Goal: Task Accomplishment & Management: Complete application form

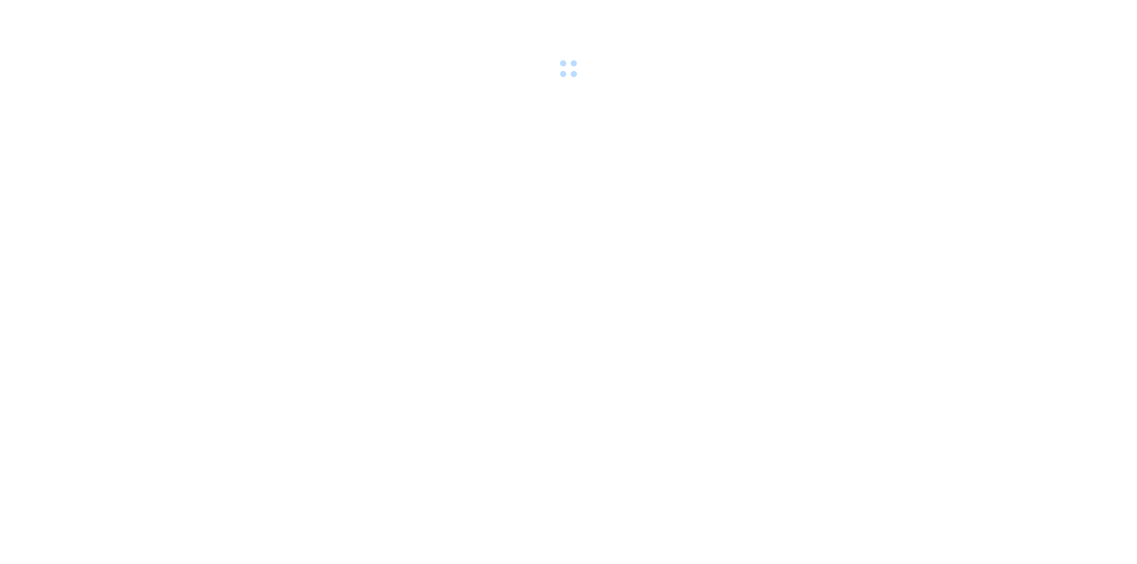
click at [248, 12] on div at bounding box center [568, 41] width 1137 height 82
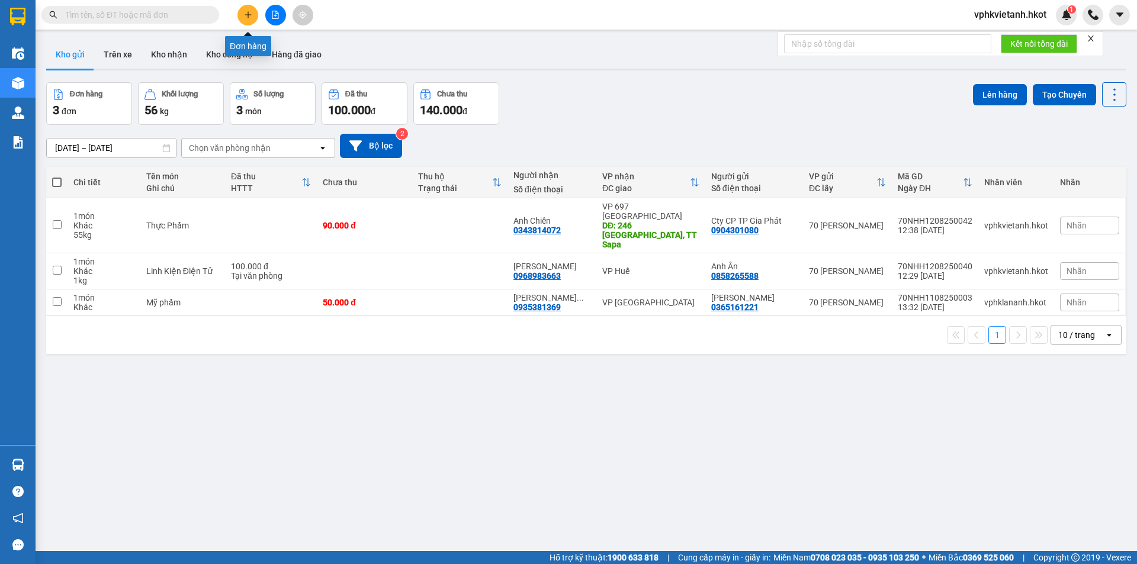
click at [244, 14] on icon "plus" at bounding box center [248, 15] width 8 height 8
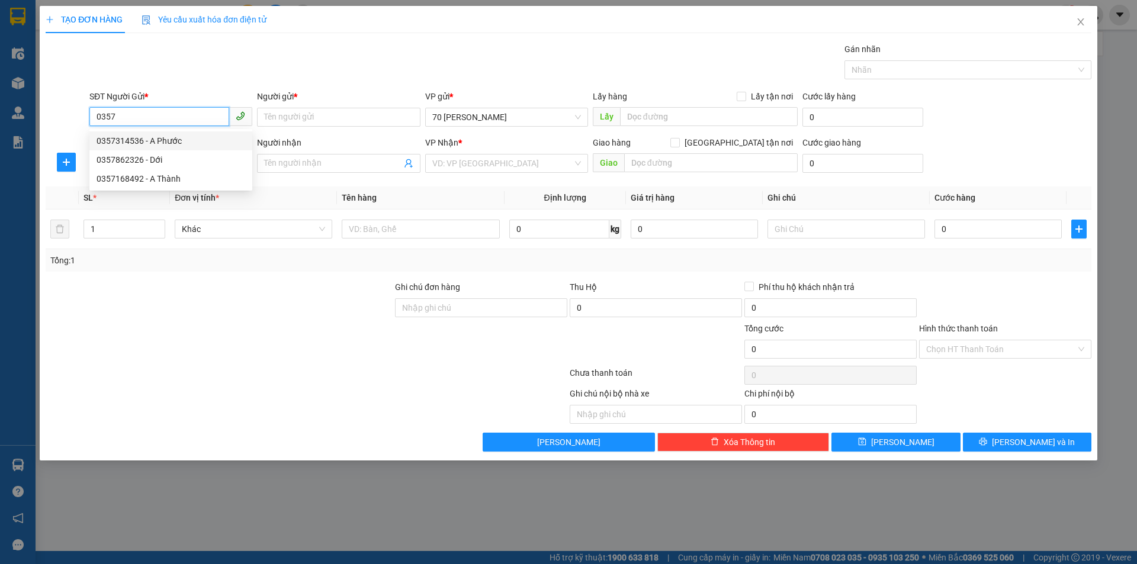
click at [172, 139] on div "0357314536 - A Phước" at bounding box center [171, 140] width 149 height 13
type input "0357314536"
type input "A Phước"
type input "0357314536"
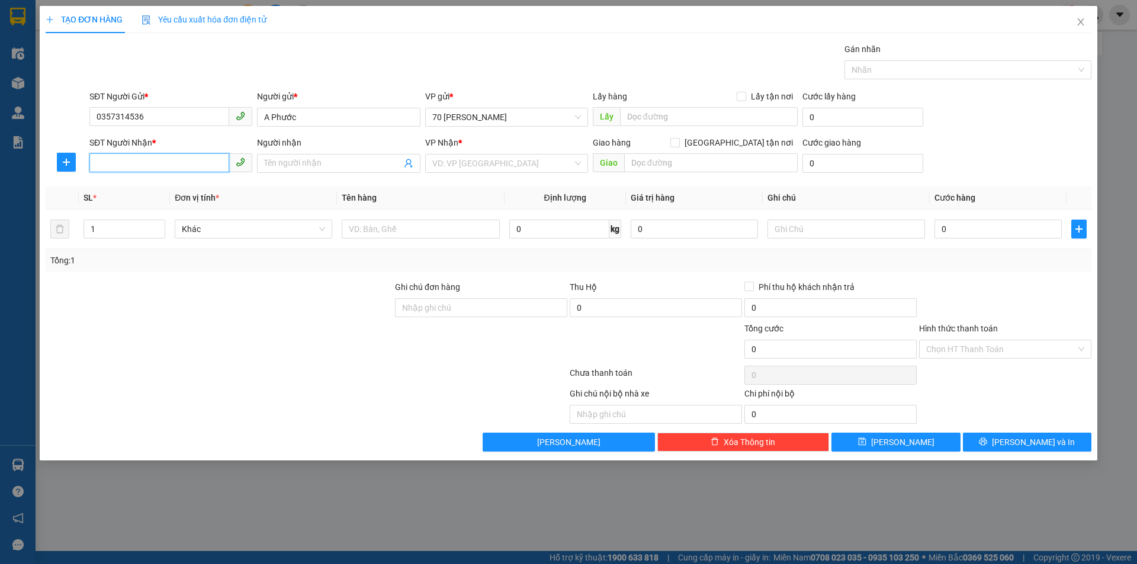
click at [200, 156] on input "SĐT Người Nhận *" at bounding box center [159, 162] width 140 height 19
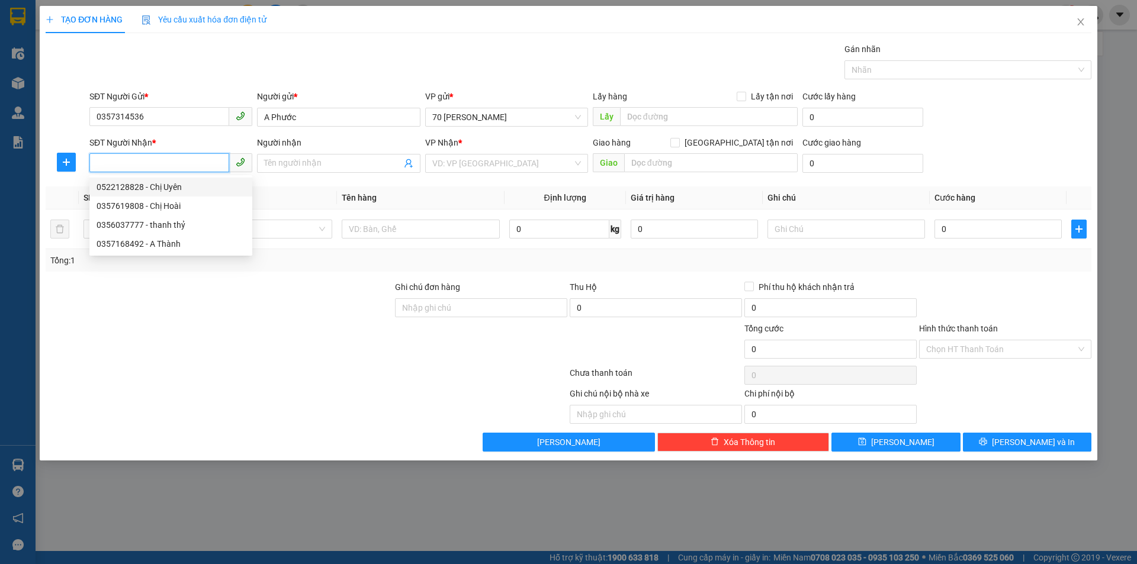
click at [180, 191] on div "0522128828 - Chị Uyên" at bounding box center [171, 187] width 149 height 13
type input "0522128828"
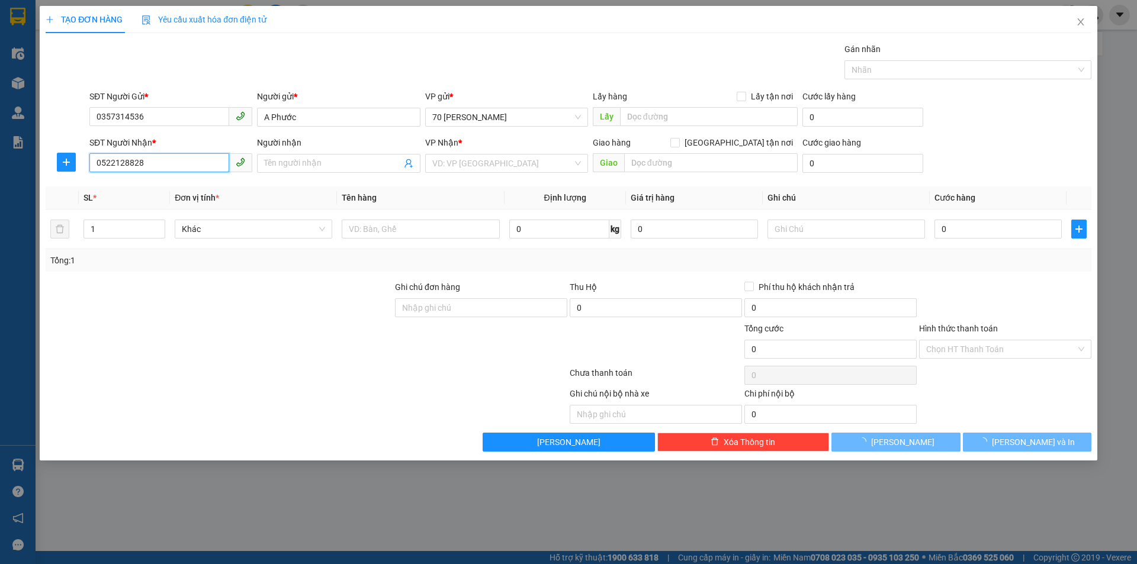
type input "Chị Uyên"
type input "101 bùi thị xuân"
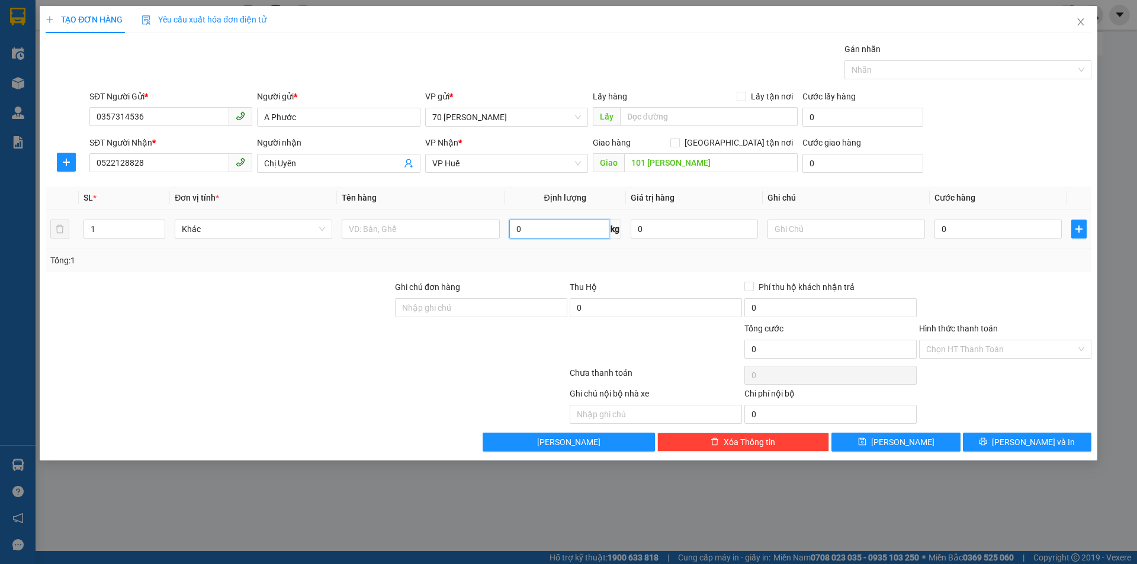
click at [584, 228] on input "0" at bounding box center [559, 229] width 100 height 19
type input "30"
click at [581, 269] on div "Tổng: 1" at bounding box center [569, 260] width 1046 height 23
click at [259, 235] on span "Khác" at bounding box center [253, 229] width 143 height 18
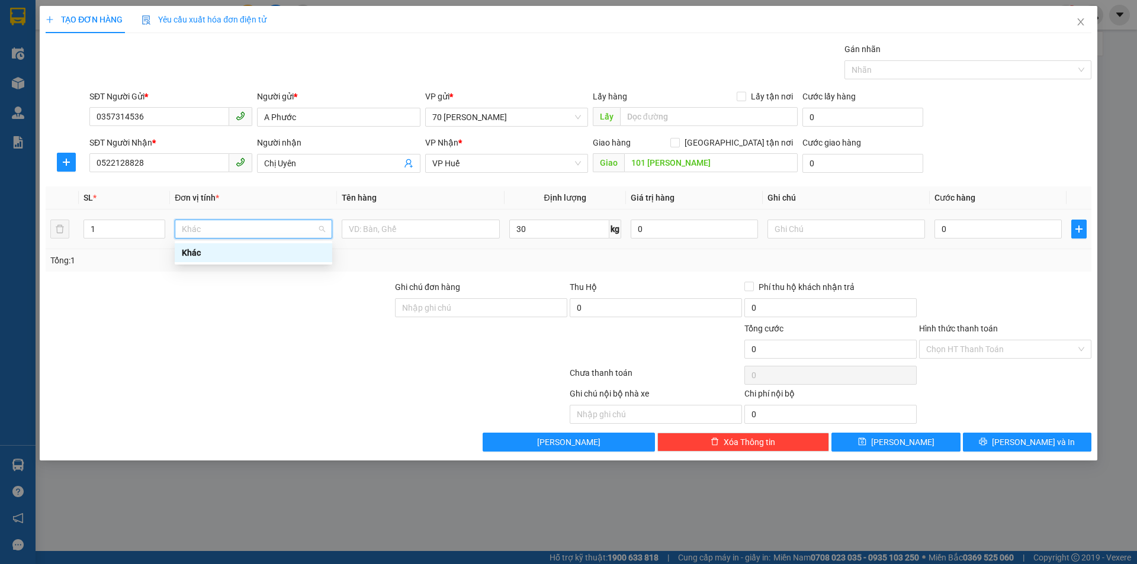
click at [381, 239] on div at bounding box center [421, 229] width 158 height 24
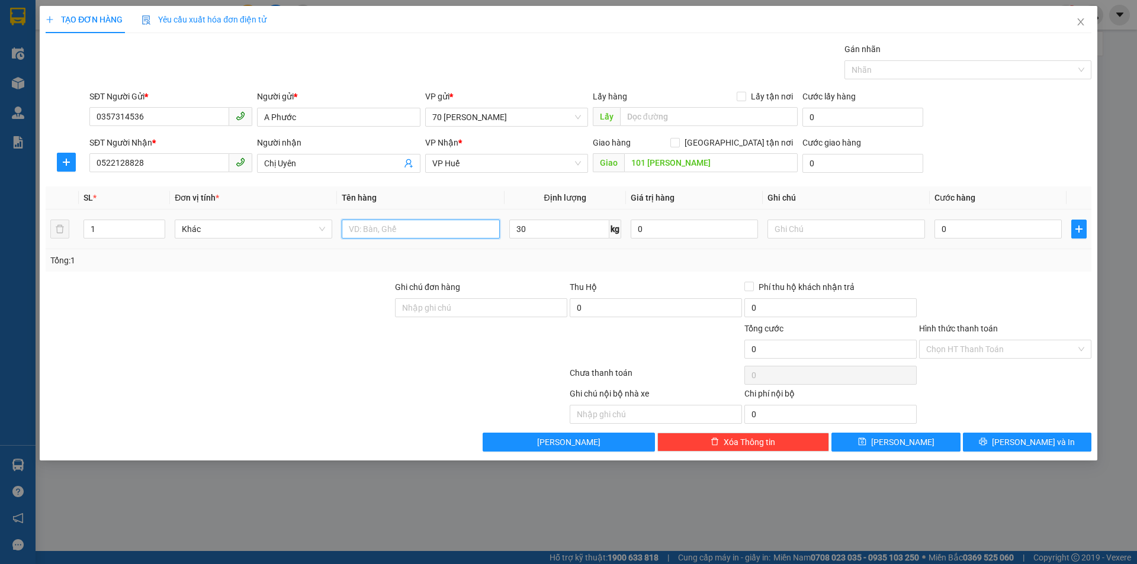
drag, startPoint x: 381, startPoint y: 227, endPoint x: 429, endPoint y: 226, distance: 47.4
click at [381, 227] on input "text" at bounding box center [421, 229] width 158 height 19
type input "bánh"
click at [984, 229] on input "0" at bounding box center [997, 229] width 127 height 19
type input "1"
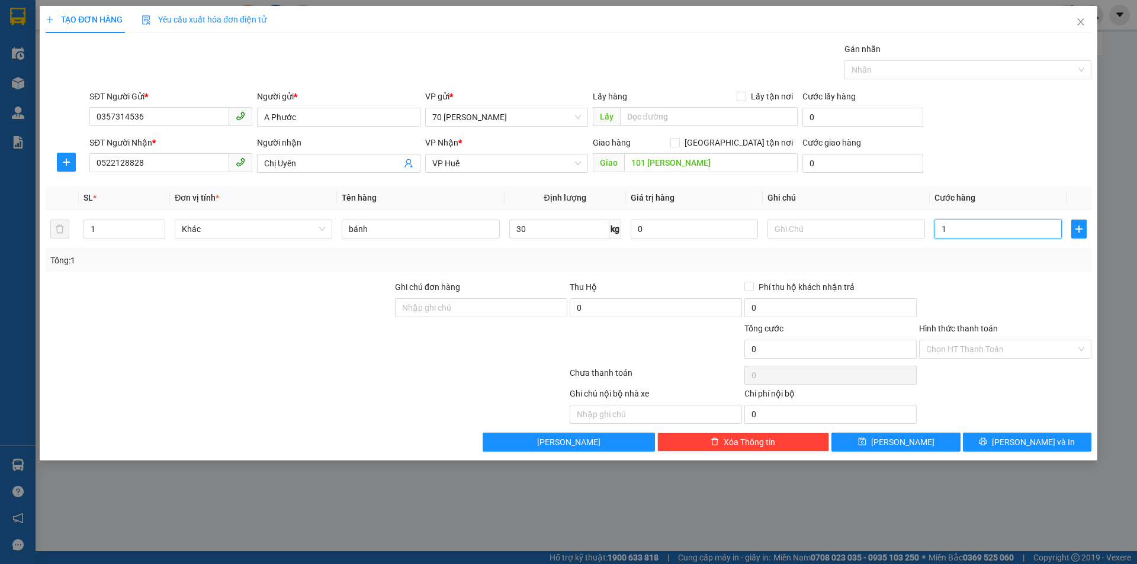
type input "1"
type input "16"
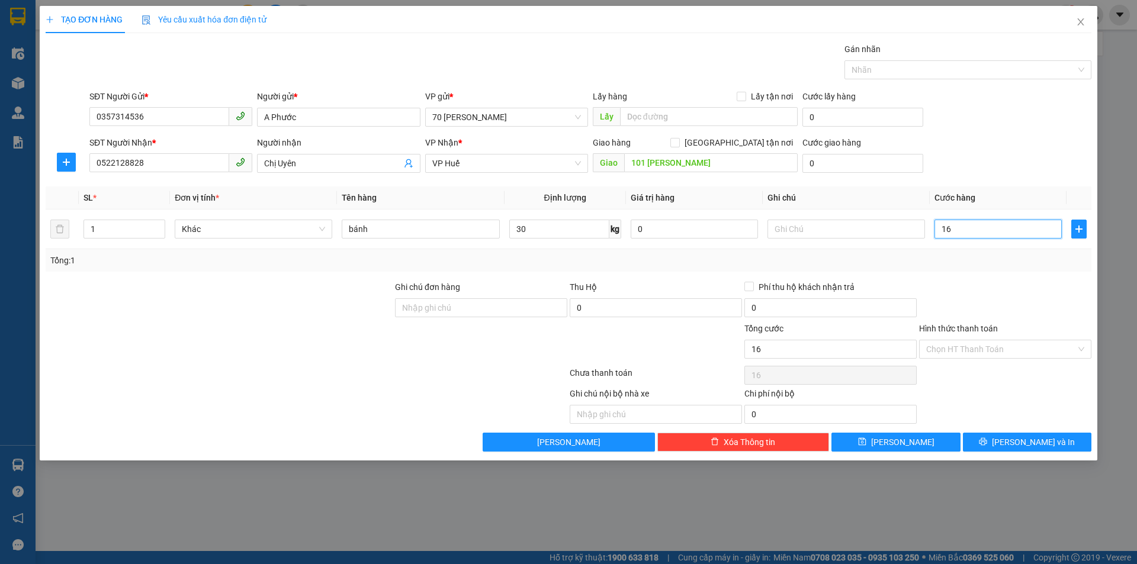
type input "1"
type input "0"
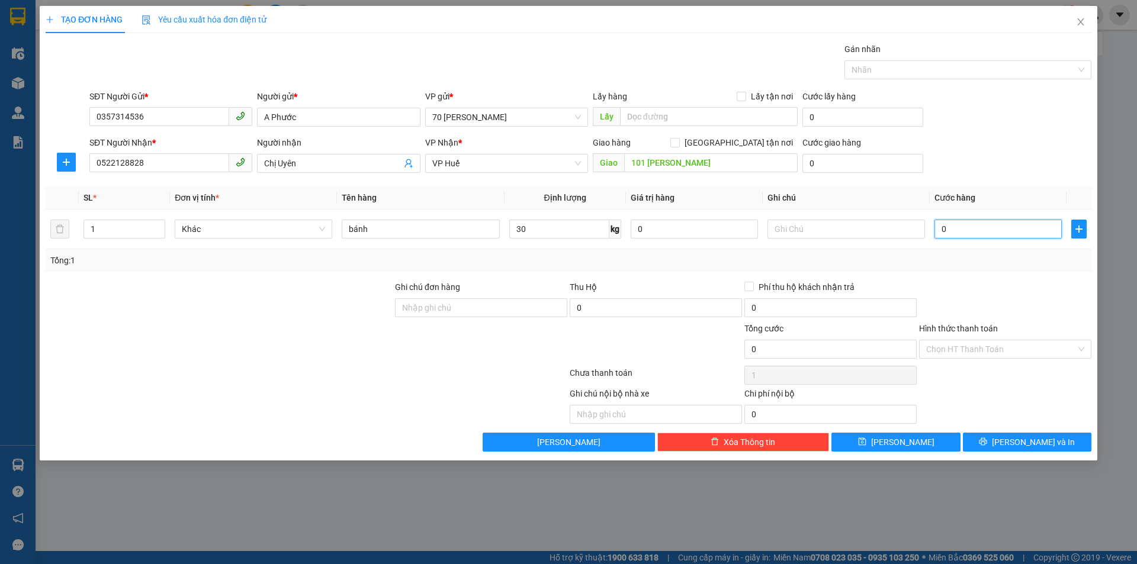
type input "0"
type input "02"
type input "2"
type input "020"
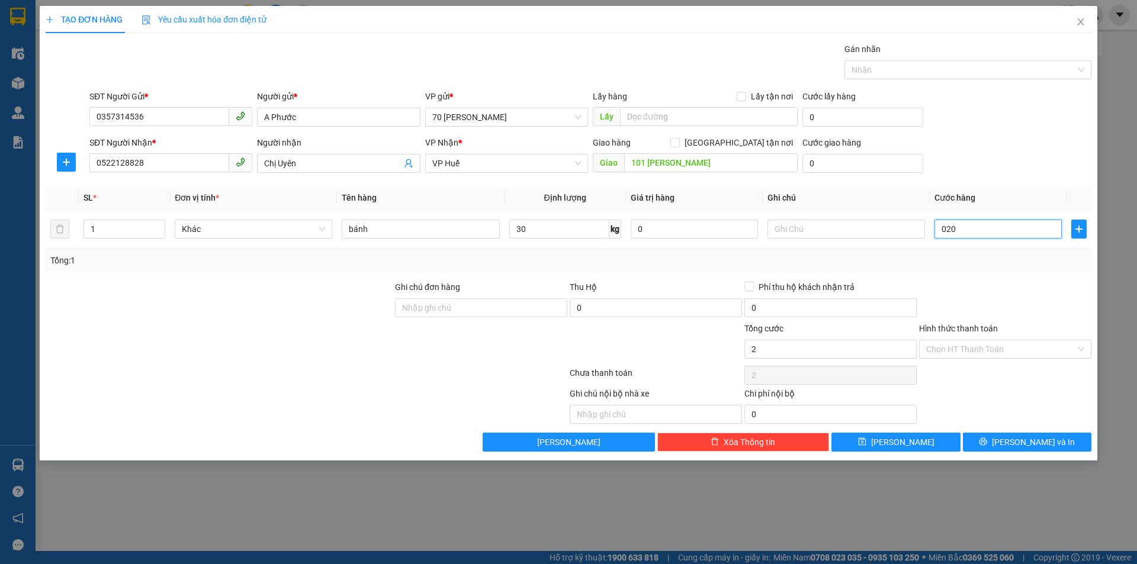
type input "20"
type input "0.200"
type input "200"
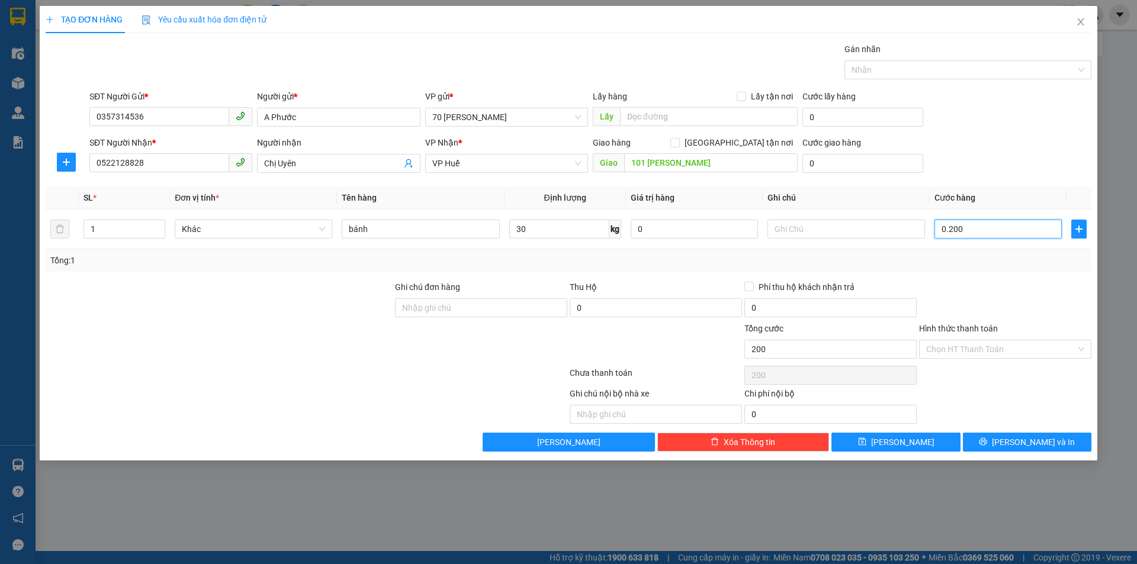
type input "02.000"
type input "2.000"
type input "020.000"
type input "20.000"
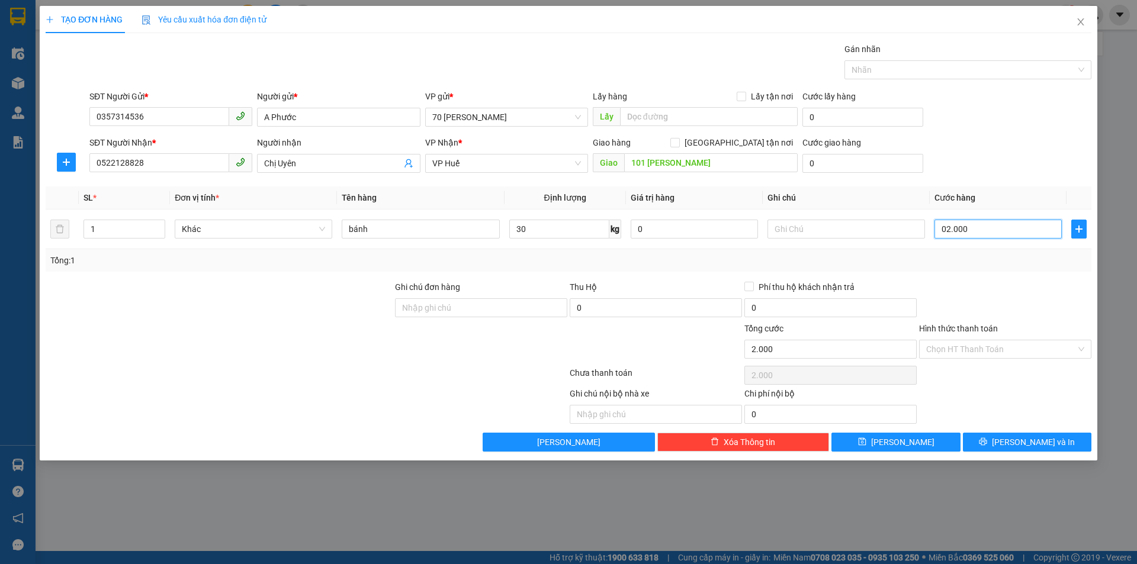
type input "20.000"
type input "0.200.000"
type input "200.000"
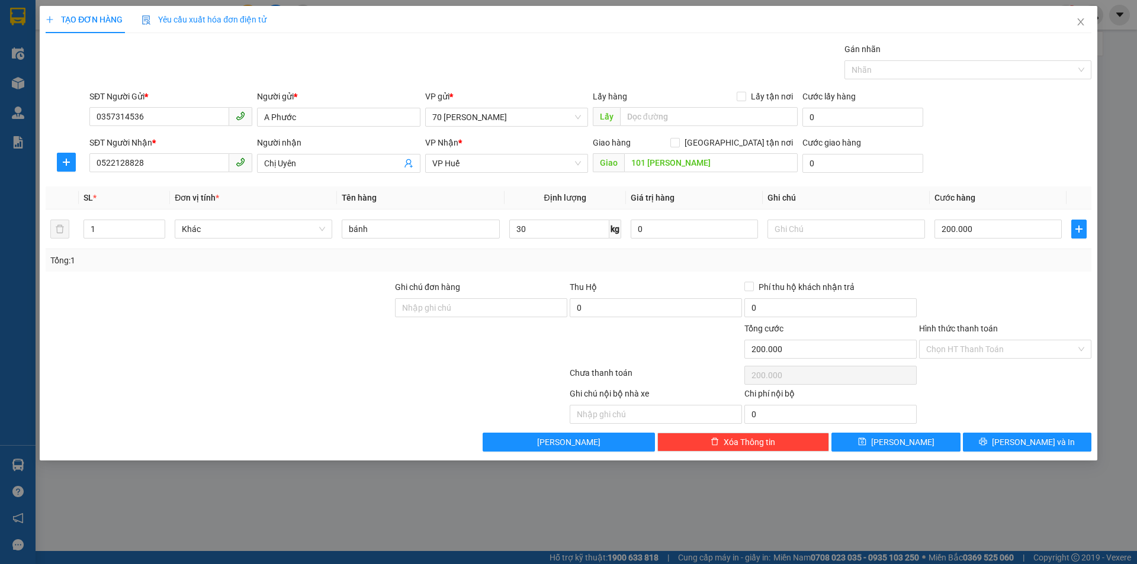
click at [905, 281] on div "Phí thu hộ khách nhận trả" at bounding box center [830, 287] width 172 height 13
click at [737, 285] on div "Thu Hộ" at bounding box center [656, 287] width 172 height 13
click at [752, 290] on input "Phí thu hộ khách nhận trả" at bounding box center [748, 286] width 8 height 8
checkbox input "true"
click at [794, 230] on input "text" at bounding box center [846, 229] width 158 height 19
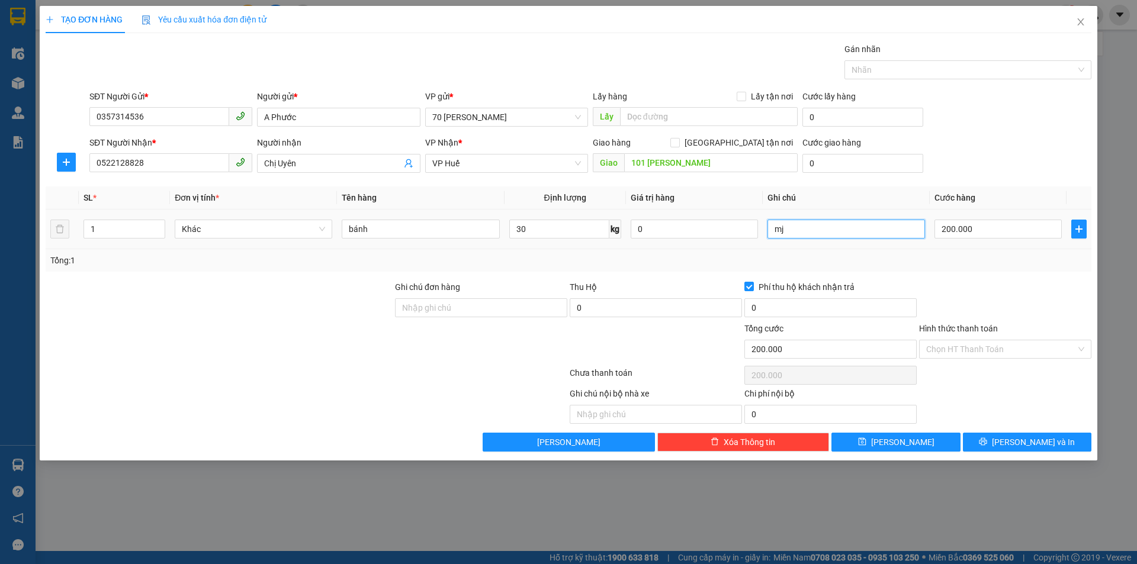
type input "m"
type input "NG NHẬN TT"
click at [908, 446] on span "Lưu" at bounding box center [902, 442] width 63 height 13
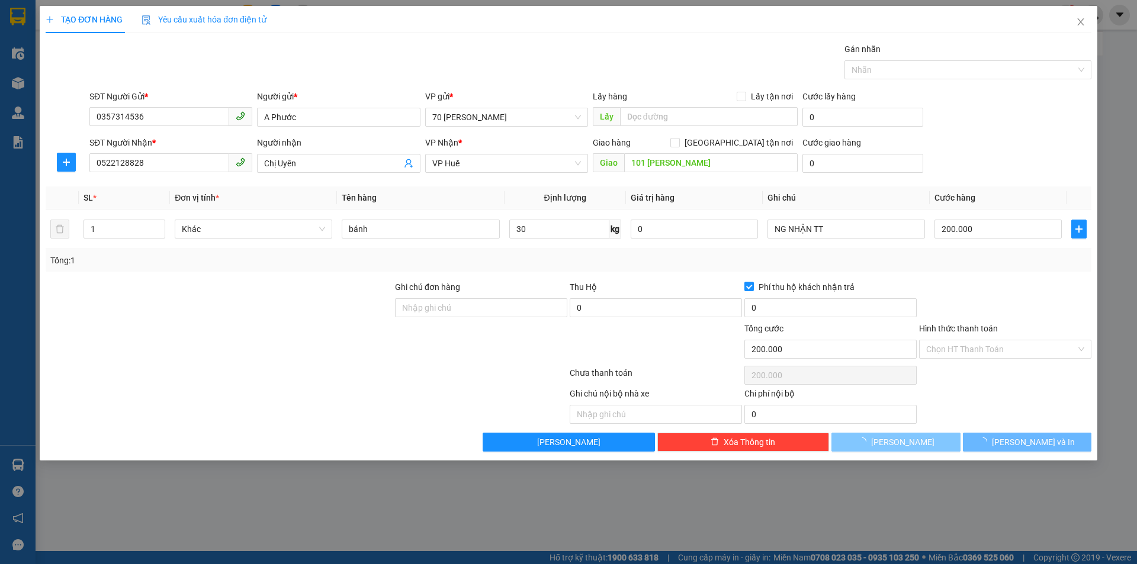
type input "0"
checkbox input "false"
type input "0"
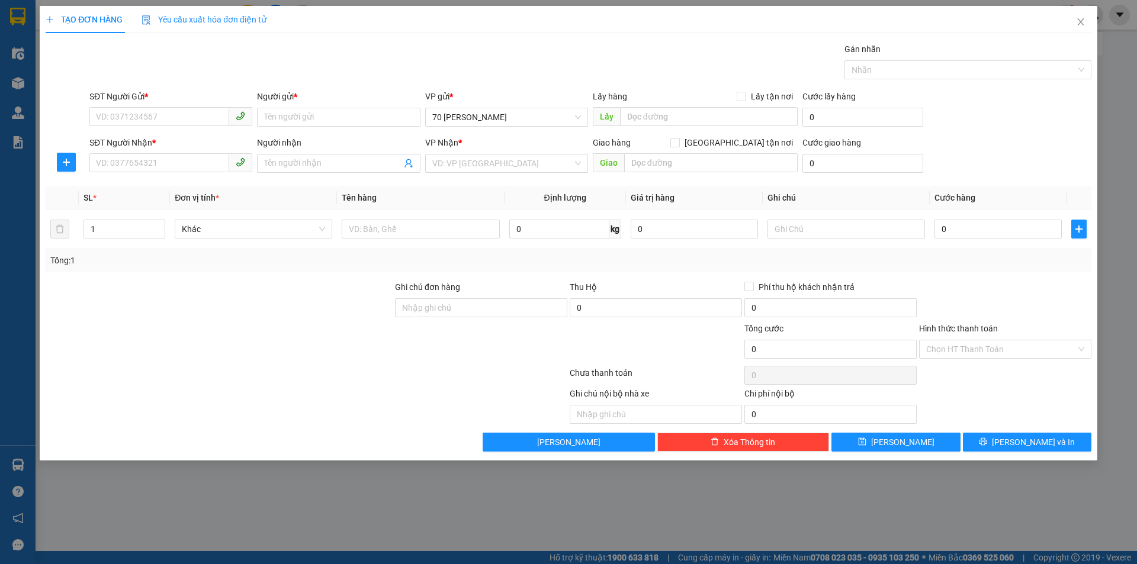
click at [587, 488] on div "TẠO ĐƠN HÀNG Yêu cầu xuất hóa đơn điện tử Transit Pickup Surcharge Ids Transit …" at bounding box center [568, 282] width 1137 height 564
click at [1078, 28] on span "Close" at bounding box center [1080, 22] width 33 height 33
